Goal: Transaction & Acquisition: Purchase product/service

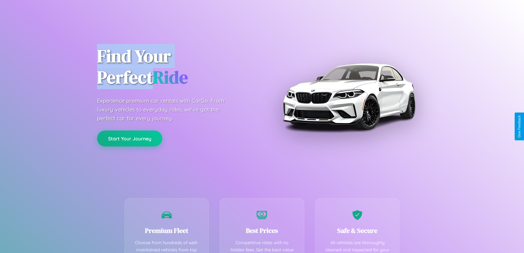
click at [130, 139] on button "Start Your Journey" at bounding box center [129, 138] width 65 height 16
click at [130, 138] on button "Start Your Journey" at bounding box center [129, 138] width 65 height 16
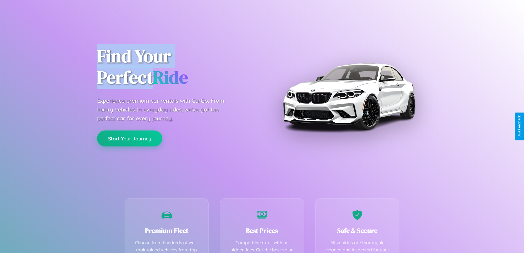
click at [130, 138] on button "Start Your Journey" at bounding box center [129, 138] width 65 height 16
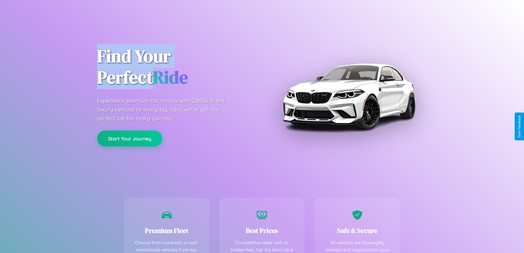
click at [130, 138] on button "Start Your Journey" at bounding box center [129, 138] width 65 height 16
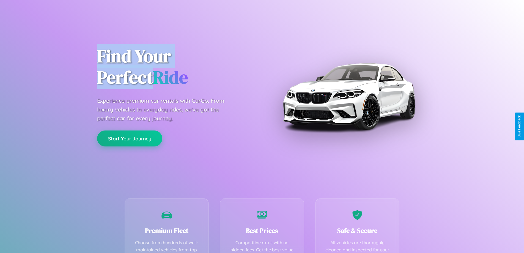
click at [130, 138] on button "Start Your Journey" at bounding box center [129, 138] width 65 height 16
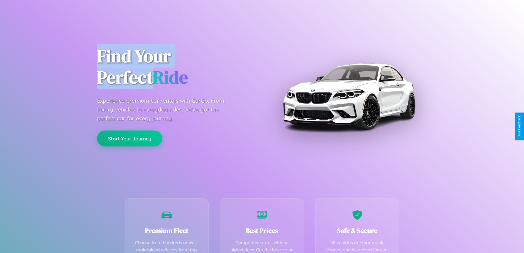
click at [130, 138] on button "Start Your Journey" at bounding box center [129, 138] width 65 height 16
